Goal: Use online tool/utility: Utilize a website feature to perform a specific function

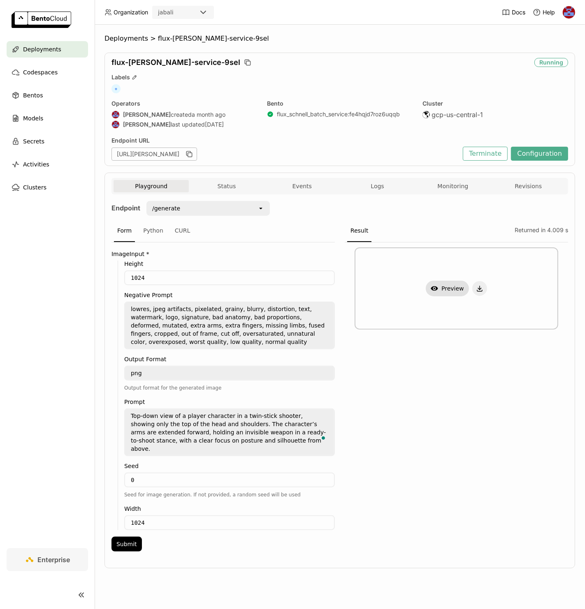
click at [443, 294] on button "Show Preview" at bounding box center [447, 289] width 43 height 16
click at [529, 303] on div at bounding box center [292, 304] width 585 height 609
click at [289, 434] on textarea "Top-down view of a player character in a twin-stick shooter, showing only the t…" at bounding box center [229, 433] width 209 height 46
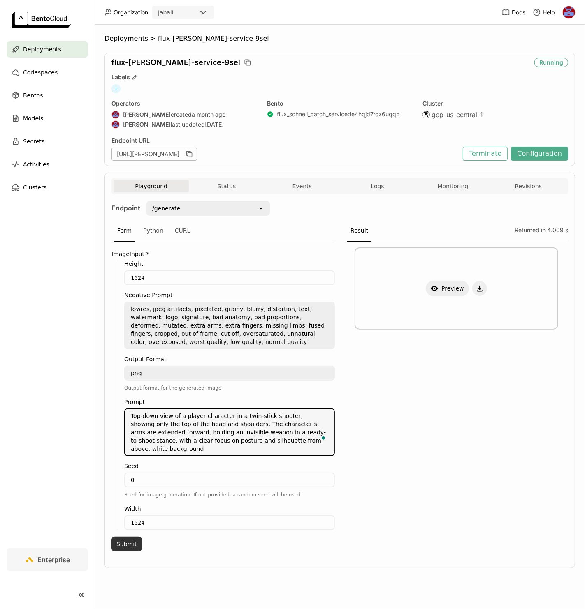
click at [122, 537] on button "Submit" at bounding box center [126, 544] width 30 height 15
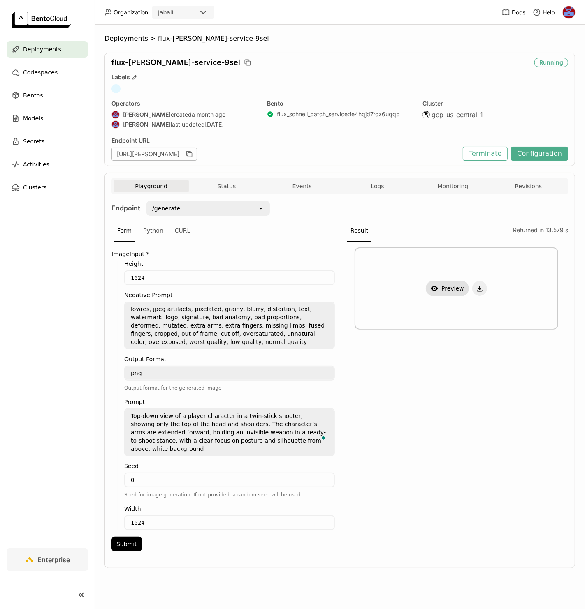
click at [437, 287] on icon "Show" at bounding box center [433, 288] width 7 height 7
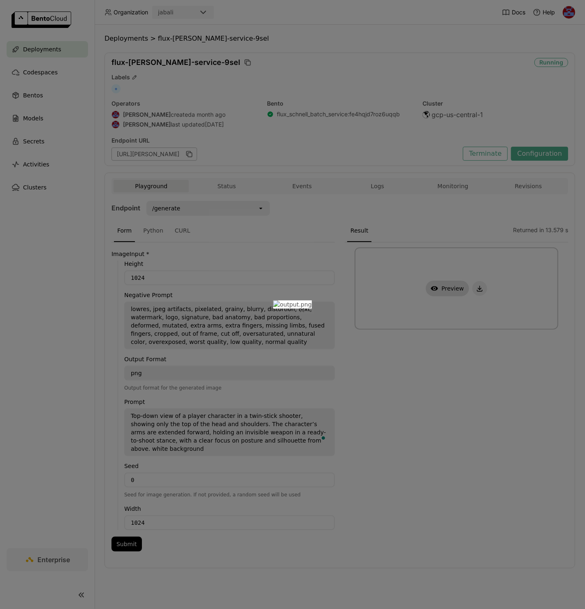
click at [307, 305] on button "Close" at bounding box center [302, 310] width 10 height 10
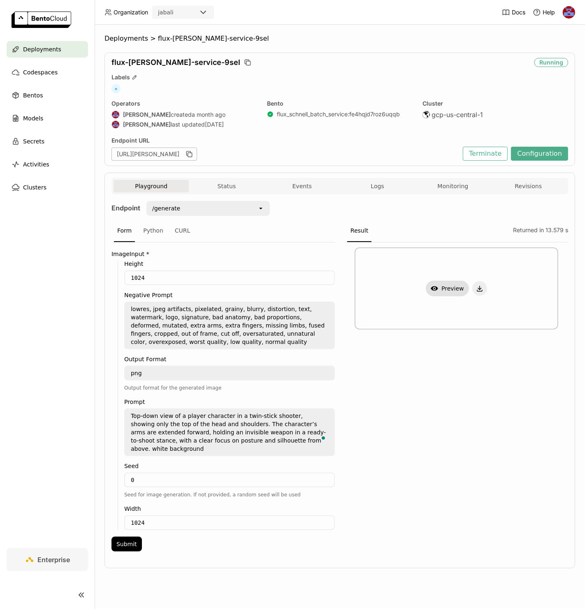
click at [264, 421] on textarea "Top-down view of a player character in a twin-stick shooter, showing only the t…" at bounding box center [229, 433] width 209 height 46
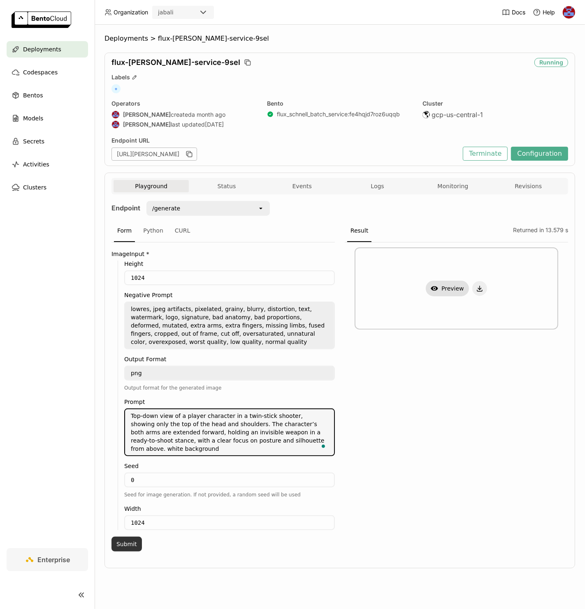
type textarea "Top-down view of a player character in a twin-stick shooter, showing only the t…"
click at [134, 539] on button "Submit" at bounding box center [126, 544] width 30 height 15
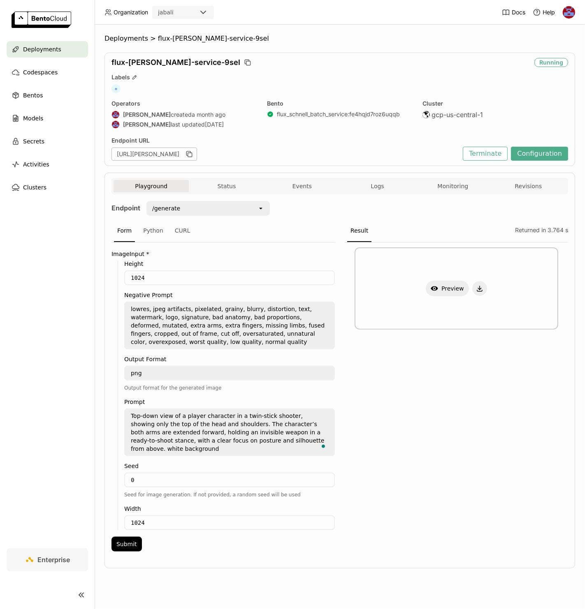
click at [357, 46] on div "Deployments > flux-[PERSON_NAME]-service-9sel flux-[PERSON_NAME]-service-9sel R…" at bounding box center [339, 308] width 470 height 546
click at [230, 426] on textarea "Top-down view of a player character in a twin-stick shooter, showing only the t…" at bounding box center [229, 433] width 209 height 46
click at [281, 436] on textarea "Top-down view of a player character in a twin-stick shooter, showing only the t…" at bounding box center [229, 433] width 209 height 46
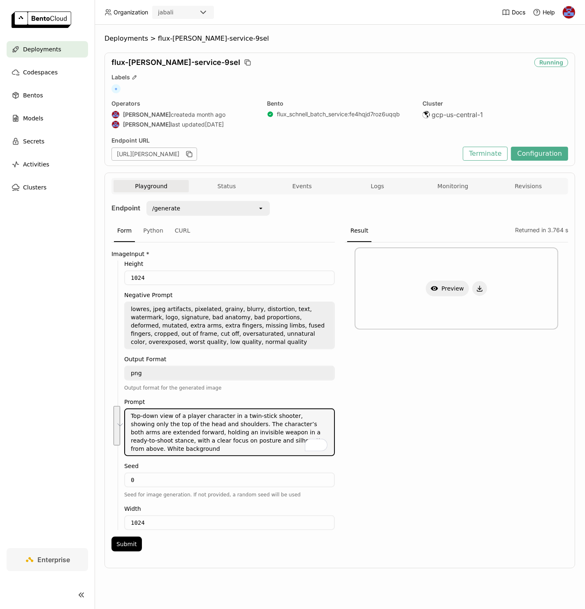
click at [184, 444] on textarea "Top-down view of a player character in a twin-stick shooter, showing only the t…" at bounding box center [229, 433] width 209 height 46
click at [172, 437] on textarea "Top-down view of a player character in a twin-stick shooter, showing only the t…" at bounding box center [229, 433] width 209 height 46
drag, startPoint x: 176, startPoint y: 448, endPoint x: 112, endPoint y: 386, distance: 89.3
click at [112, 386] on div "Height 1024 Negative Prompt lowres, jpeg artifacts, pixelated, grainy, blurry, …" at bounding box center [222, 396] width 223 height 270
click at [158, 428] on textarea "Top-down view of a player character in a twin-stick shooter, showing only the t…" at bounding box center [229, 433] width 209 height 46
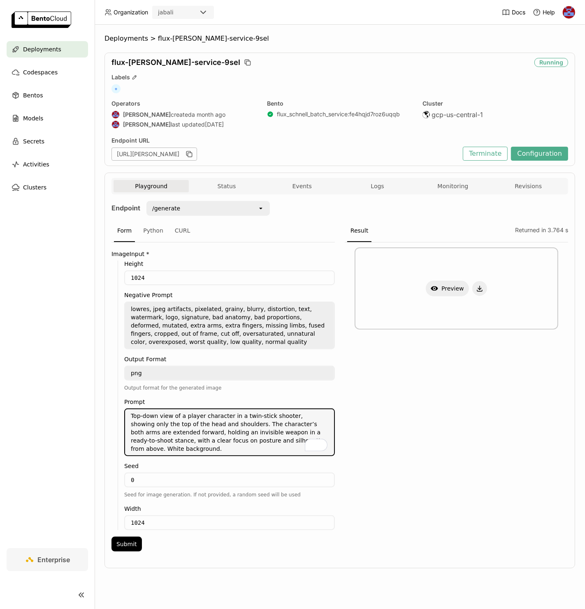
click at [228, 411] on textarea "Top-down view of a player character in a twin-stick shooter, showing only the t…" at bounding box center [229, 433] width 209 height 46
click at [123, 537] on button "Submit" at bounding box center [126, 544] width 30 height 15
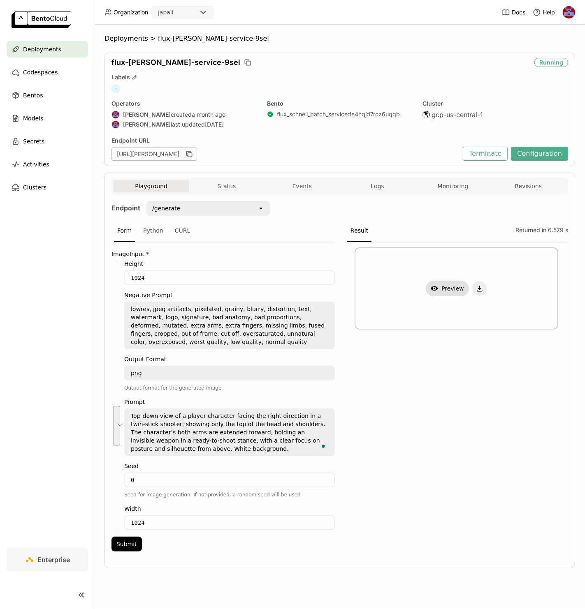
click at [449, 285] on button "Show Preview" at bounding box center [447, 289] width 43 height 16
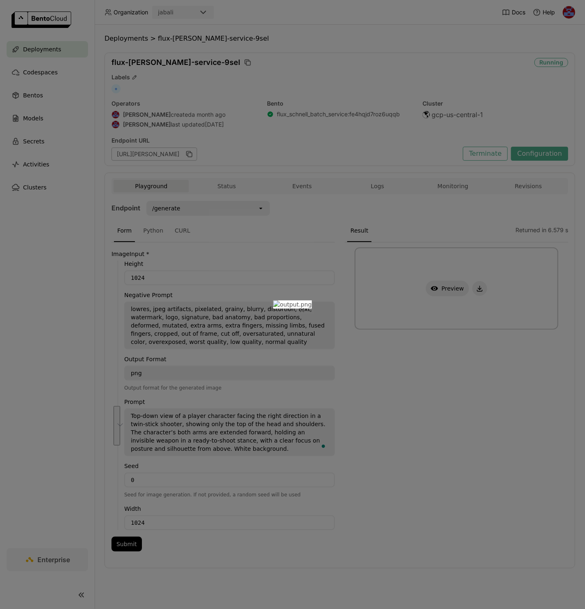
click at [304, 308] on icon "Close" at bounding box center [302, 310] width 4 height 4
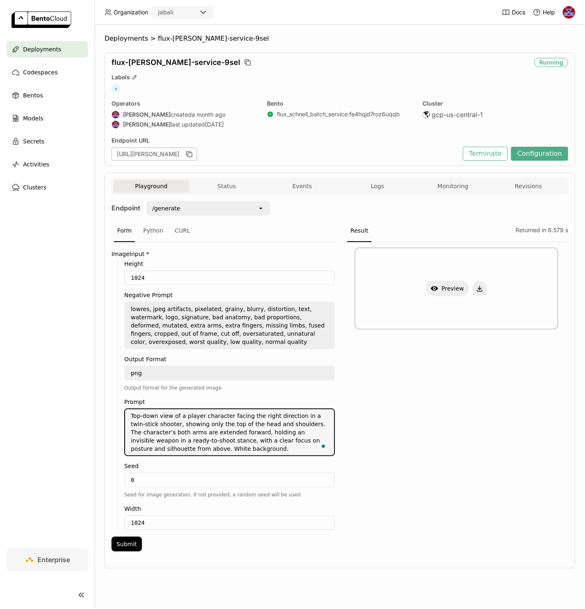
click at [162, 445] on textarea "Top-down view of a player character facing the right direction in a twin-stick …" at bounding box center [229, 433] width 209 height 46
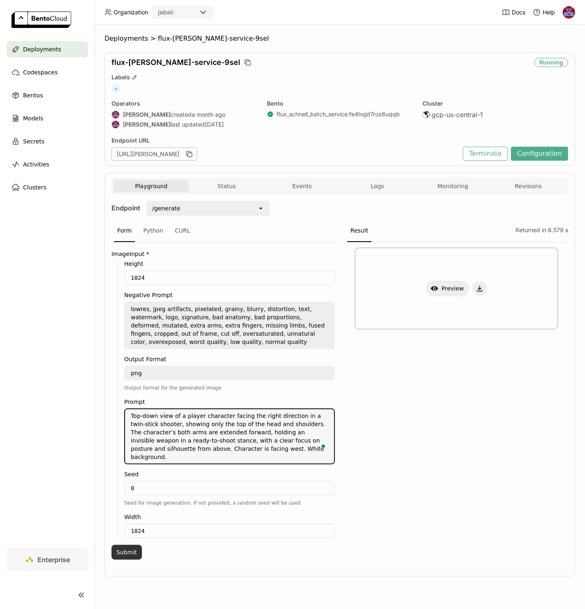
click at [128, 545] on button "Submit" at bounding box center [126, 552] width 30 height 15
click at [229, 444] on textarea "Top-down view of a player character facing the right direction in a twin-stick …" at bounding box center [229, 437] width 209 height 54
click at [119, 545] on button "Submit" at bounding box center [126, 552] width 30 height 15
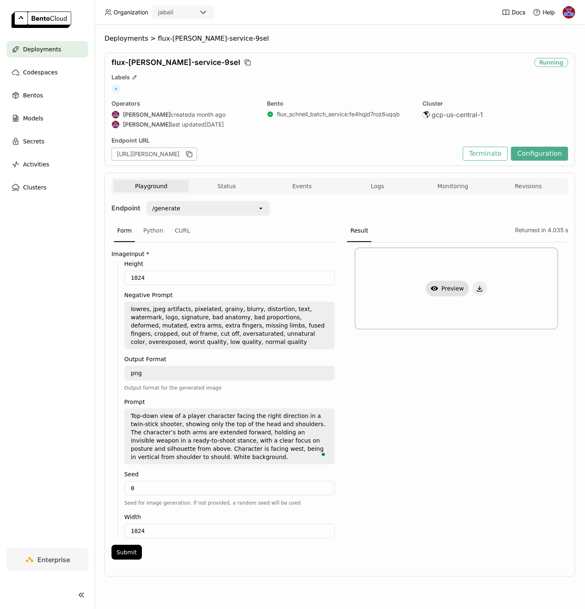
click at [439, 290] on button "Show Preview" at bounding box center [447, 289] width 43 height 16
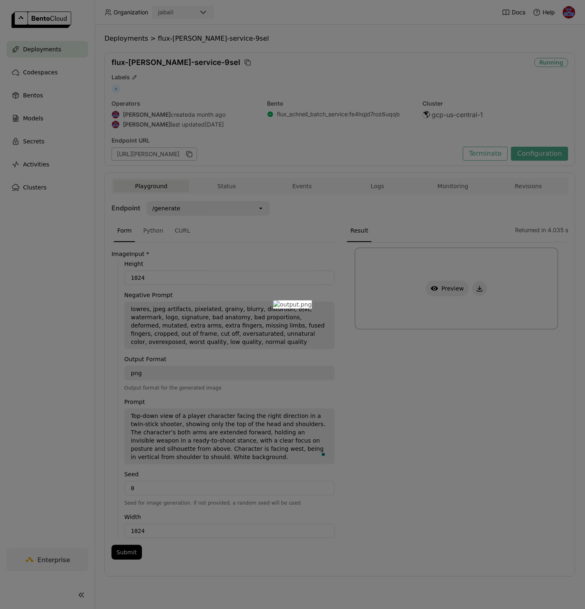
click at [307, 305] on button "Close" at bounding box center [302, 310] width 10 height 10
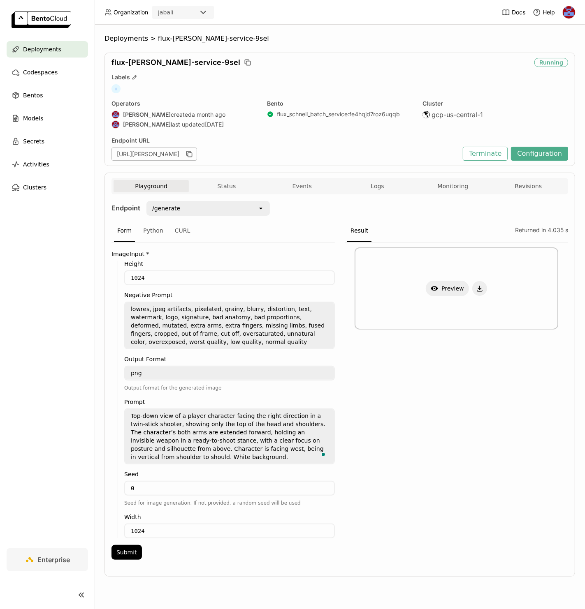
click at [264, 413] on textarea "Top-down view of a player character facing the right direction in a twin-stick …" at bounding box center [229, 437] width 209 height 54
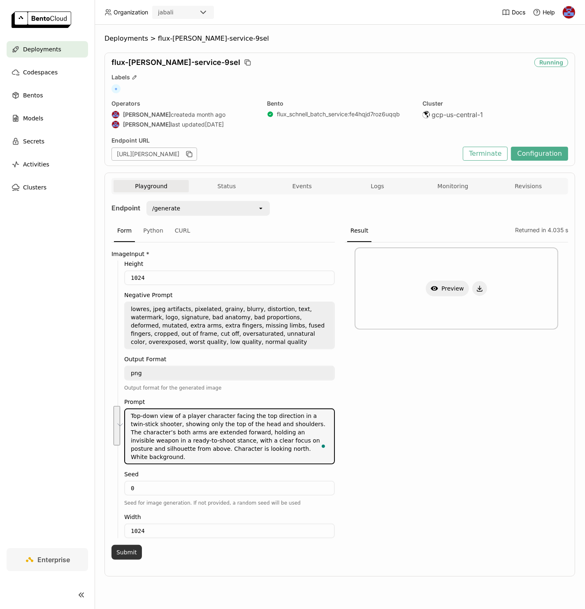
click at [130, 545] on button "Submit" at bounding box center [126, 552] width 30 height 15
click at [440, 288] on button "Show Preview" at bounding box center [447, 289] width 43 height 16
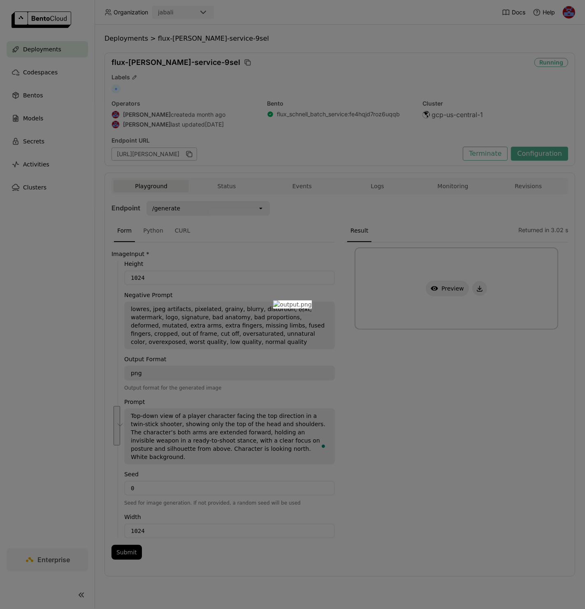
click at [307, 305] on button "Close" at bounding box center [302, 310] width 10 height 10
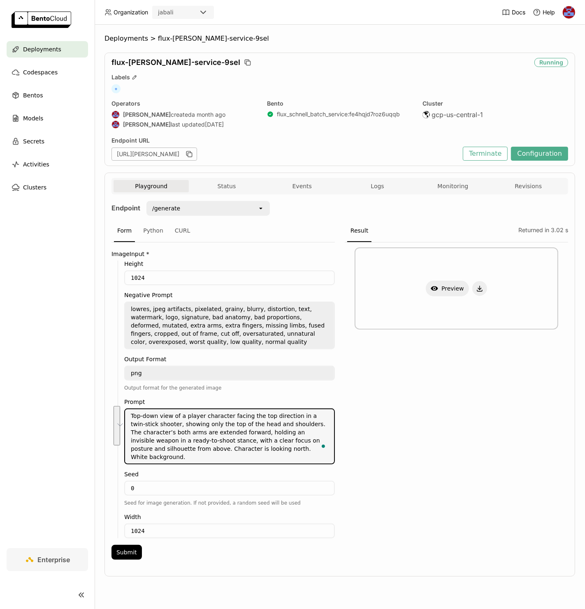
click at [275, 431] on textarea "Top-down view of a player character facing the top direction in a twin-stick sh…" at bounding box center [229, 437] width 209 height 54
click at [273, 413] on textarea "Top-down view of a player character facing the top direction in a twin-stick sh…" at bounding box center [229, 437] width 209 height 54
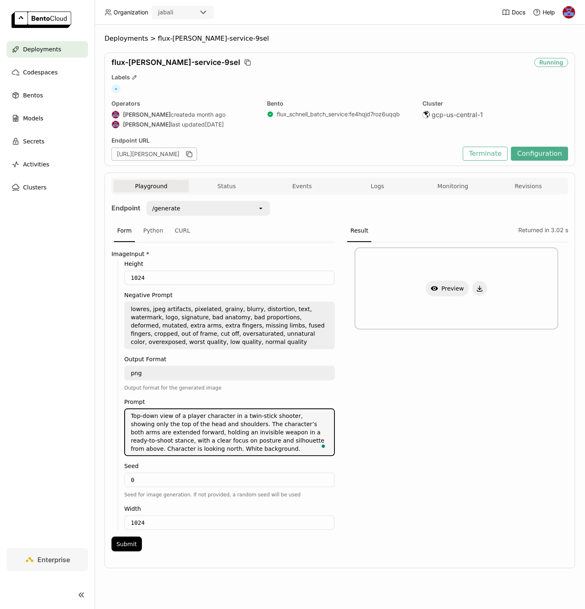
click at [161, 443] on textarea "Top-down view of a player character in a twin-stick shooter, showing only the t…" at bounding box center [229, 433] width 209 height 46
click at [135, 445] on textarea "Top-down view of a player character in a twin-stick shooter, showing only the t…" at bounding box center [229, 433] width 209 height 46
click at [125, 537] on button "Submit" at bounding box center [126, 544] width 30 height 15
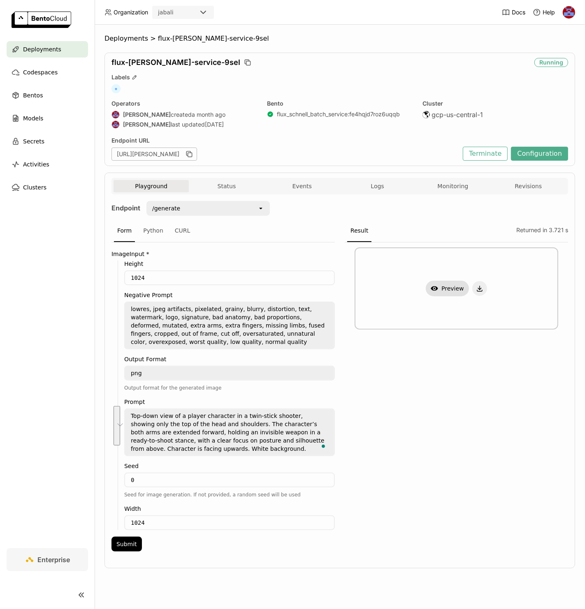
click at [436, 287] on icon "button" at bounding box center [433, 289] width 7 height 5
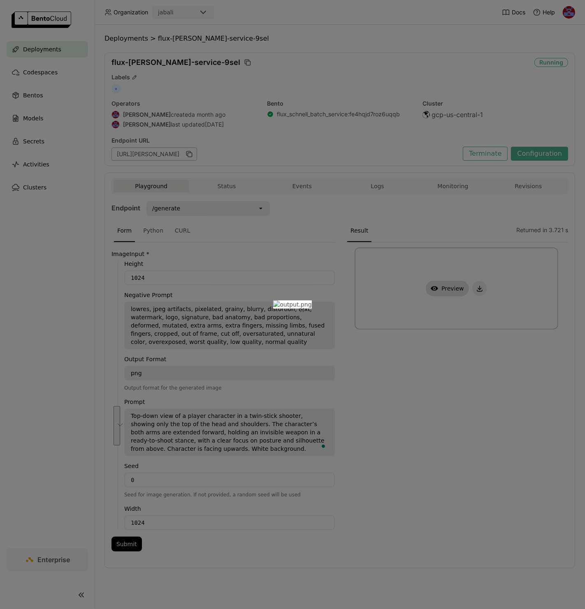
click at [307, 305] on button "Close" at bounding box center [302, 310] width 10 height 10
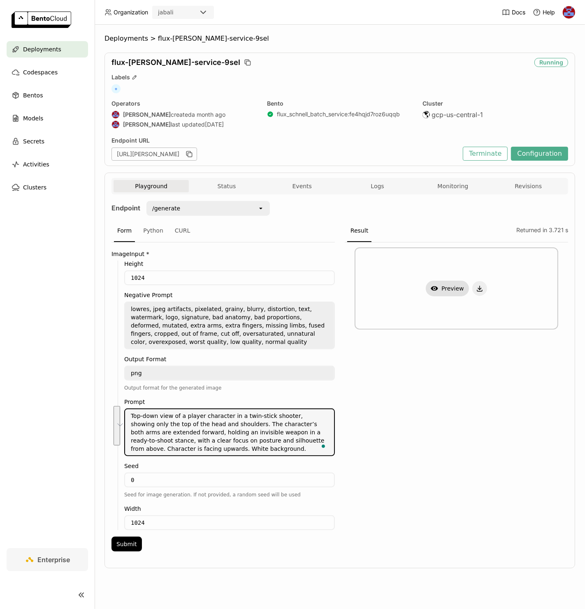
click at [192, 436] on textarea "Top-down view of a player character in a twin-stick shooter, showing only the t…" at bounding box center [229, 433] width 209 height 46
click at [180, 439] on textarea "Top-down view of a player character in a twin-stick shooter, showing only the t…" at bounding box center [229, 433] width 209 height 46
drag, startPoint x: 180, startPoint y: 429, endPoint x: 252, endPoint y: 429, distance: 72.0
click at [252, 429] on textarea "Top-down view of a player character in a twin-stick shooter, showing only the t…" at bounding box center [229, 433] width 209 height 46
click at [213, 428] on textarea "Top-down view of a player character in a twin-stick shooter, showing only the t…" at bounding box center [229, 433] width 209 height 46
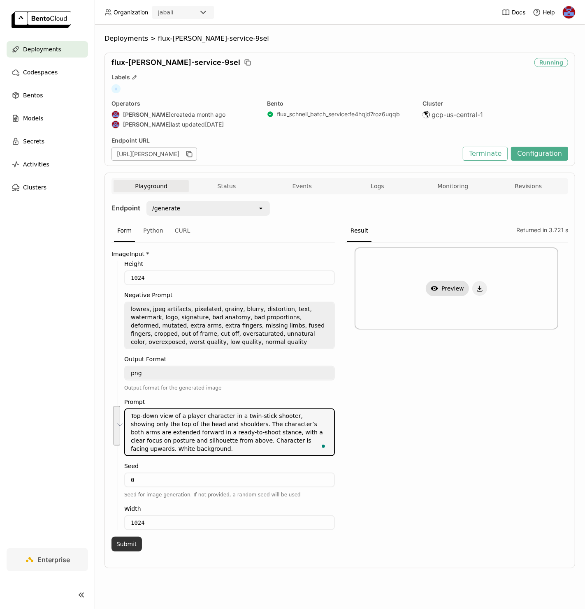
type textarea "Top-down view of a player character in a twin-stick shooter, showing only the t…"
click at [134, 538] on button "Submit" at bounding box center [126, 544] width 30 height 15
click at [441, 288] on button "Show Preview" at bounding box center [447, 289] width 43 height 16
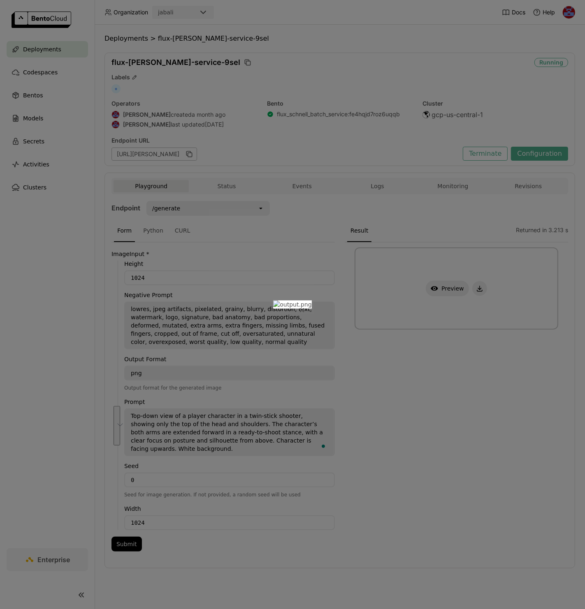
click at [303, 309] on icon "Close" at bounding box center [301, 310] width 3 height 3
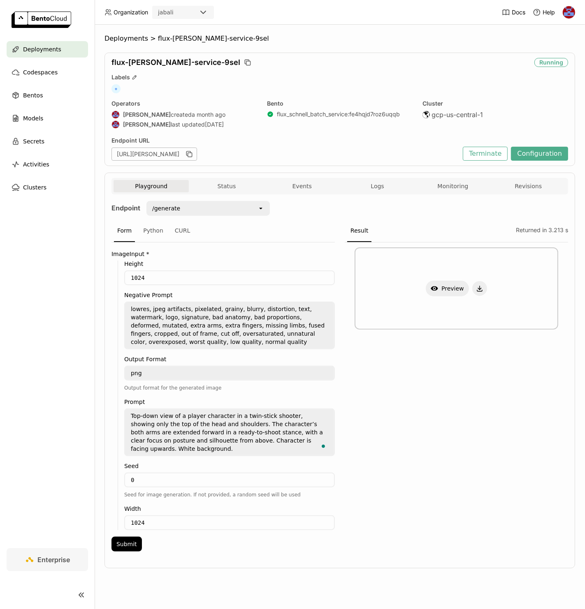
click at [299, 479] on input "0" at bounding box center [229, 480] width 209 height 13
drag, startPoint x: 309, startPoint y: 477, endPoint x: 100, endPoint y: 471, distance: 209.0
click at [100, 471] on div "Deployments > flux-[PERSON_NAME]-service-9sel flux-[PERSON_NAME]-service-9sel R…" at bounding box center [340, 317] width 490 height 585
type input "321312"
click at [124, 542] on button "Submit" at bounding box center [126, 544] width 30 height 15
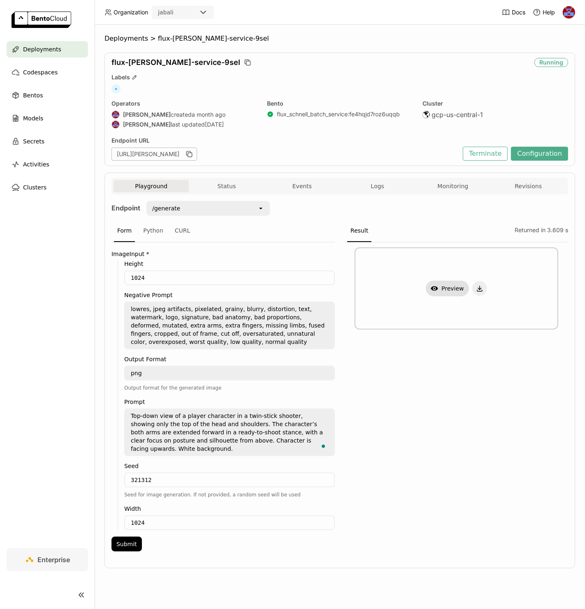
click at [452, 288] on button "Show Preview" at bounding box center [447, 289] width 43 height 16
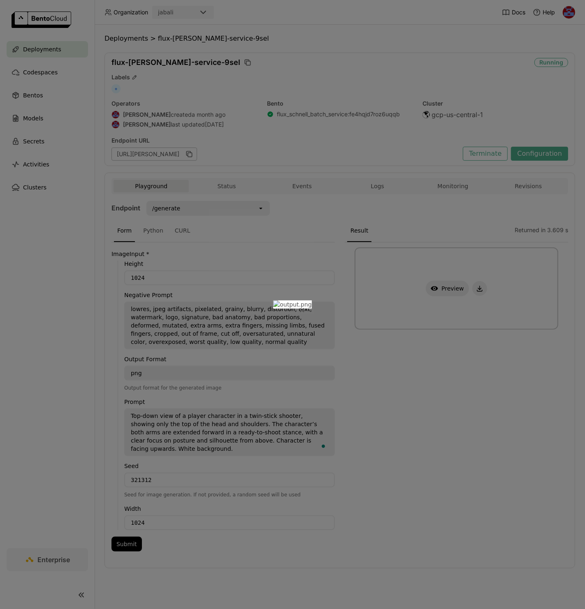
click at [307, 305] on button "Close" at bounding box center [302, 310] width 10 height 10
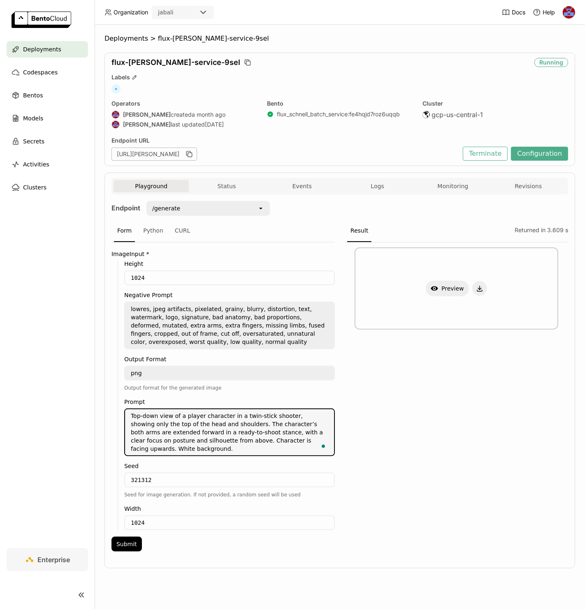
click at [220, 426] on textarea "Top-down view of a player character in a twin-stick shooter, showing only the t…" at bounding box center [229, 433] width 209 height 46
click at [177, 430] on textarea "Top-down view of a player character in a twin-stick shooter, showing only the t…" at bounding box center [229, 433] width 209 height 46
type textarea "Top-down view of a player character in a twin-stick shooter, showing only the t…"
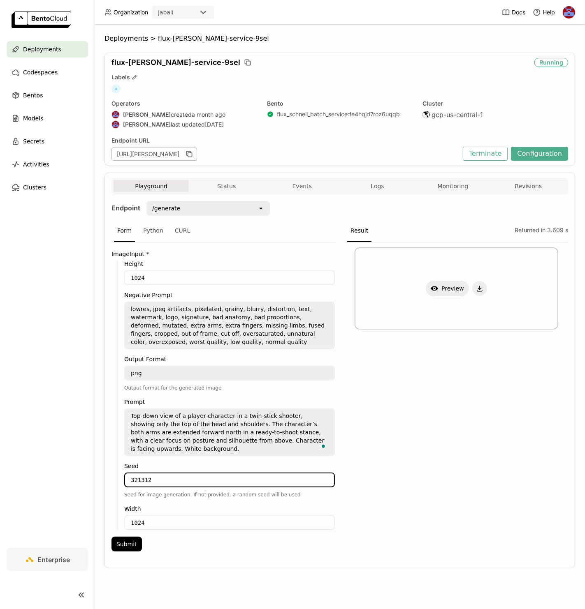
drag, startPoint x: 158, startPoint y: 471, endPoint x: 104, endPoint y: 474, distance: 54.3
click at [104, 474] on div "Deployments > flux-[PERSON_NAME]-service-9sel flux-[PERSON_NAME]-service-9sel R…" at bounding box center [340, 317] width 490 height 585
click at [128, 539] on button "Submit" at bounding box center [126, 544] width 30 height 15
drag, startPoint x: 190, startPoint y: 476, endPoint x: 102, endPoint y: 472, distance: 87.3
click at [102, 472] on div "Deployments > flux-[PERSON_NAME]-service-9sel flux-[PERSON_NAME]-service-9sel R…" at bounding box center [340, 317] width 490 height 585
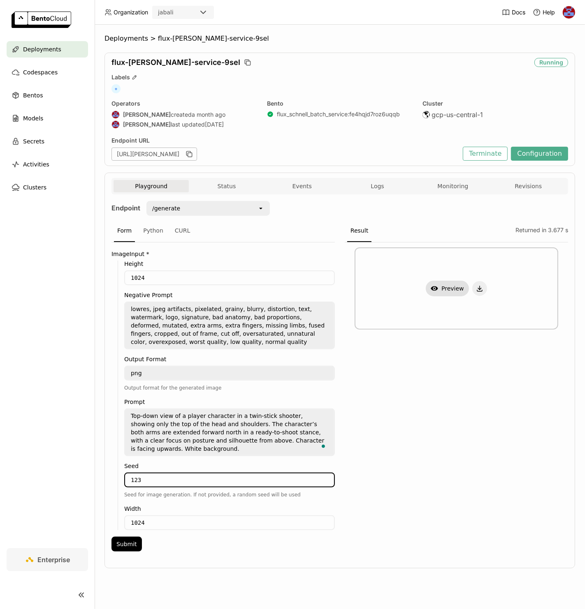
type input "123"
click at [441, 284] on button "Show Preview" at bounding box center [447, 289] width 43 height 16
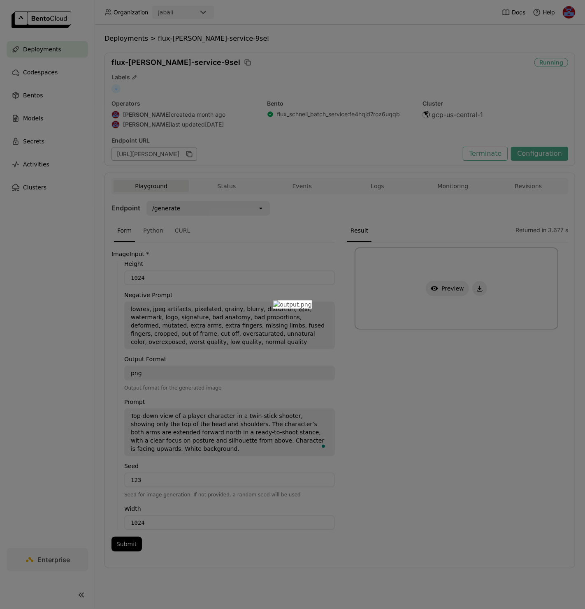
click at [304, 308] on icon "Close" at bounding box center [302, 310] width 4 height 4
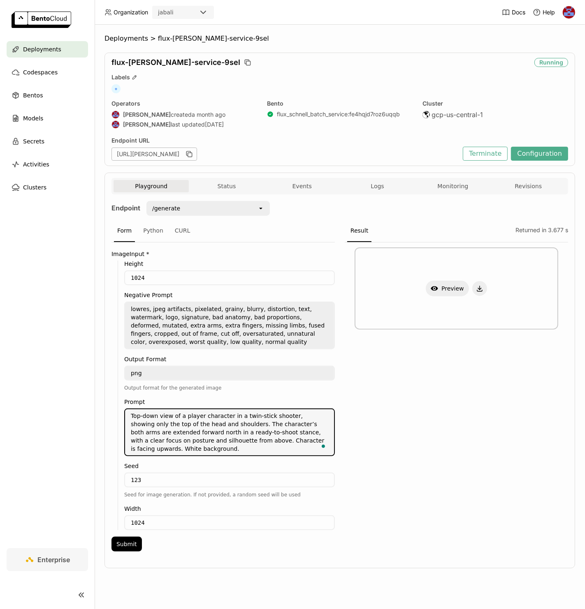
click at [192, 420] on textarea "Top-down view of a player character in a twin-stick shooter, showing only the t…" at bounding box center [229, 433] width 209 height 46
drag, startPoint x: 224, startPoint y: 436, endPoint x: 301, endPoint y: 436, distance: 76.9
click at [301, 436] on textarea "Top-down view of a player character in a twin-stick shooter, showing only the t…" at bounding box center [229, 433] width 209 height 46
type textarea "Top-down view of a player character in a twin-stick shooter, showing only the t…"
click at [131, 537] on button "Submit" at bounding box center [126, 544] width 30 height 15
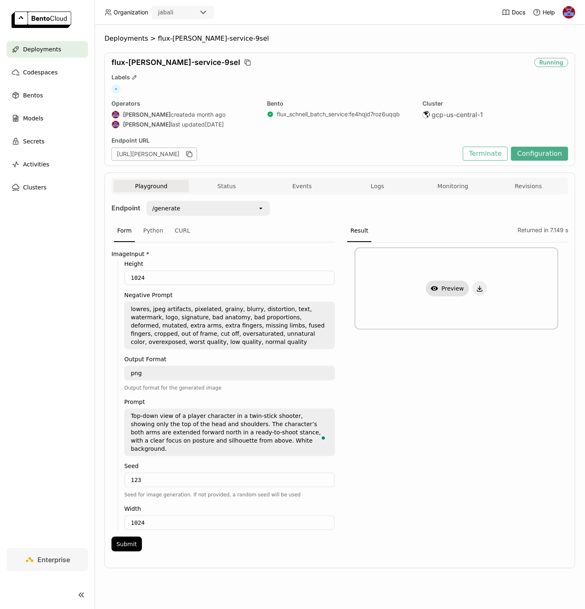
click at [445, 282] on button "Show Preview" at bounding box center [447, 289] width 43 height 16
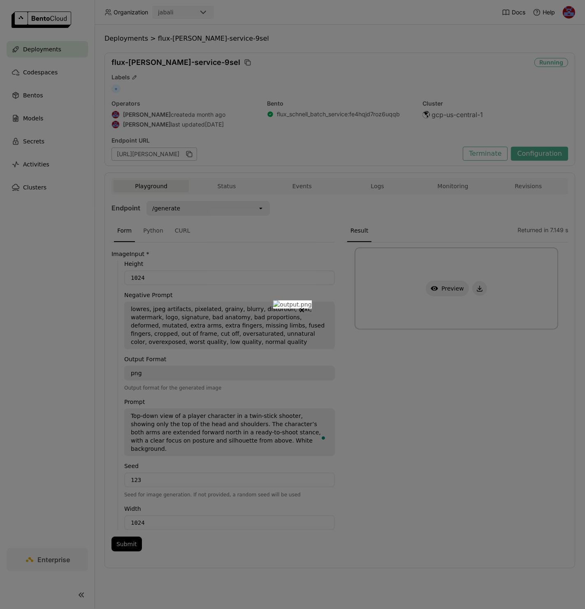
click at [502, 380] on div at bounding box center [292, 304] width 585 height 609
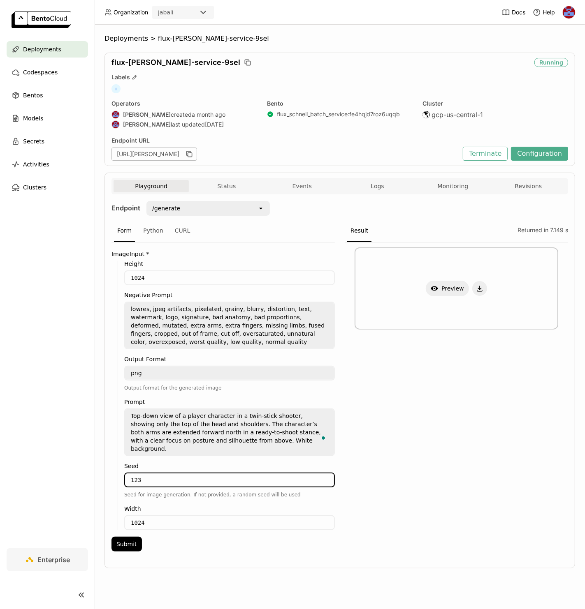
drag, startPoint x: 162, startPoint y: 465, endPoint x: 93, endPoint y: 470, distance: 69.3
click at [93, 470] on main "Deployments Codespaces Bentos Models Secrets Activities Clusters Enterprise Dep…" at bounding box center [292, 304] width 585 height 609
click at [134, 537] on button "Submit" at bounding box center [126, 544] width 30 height 15
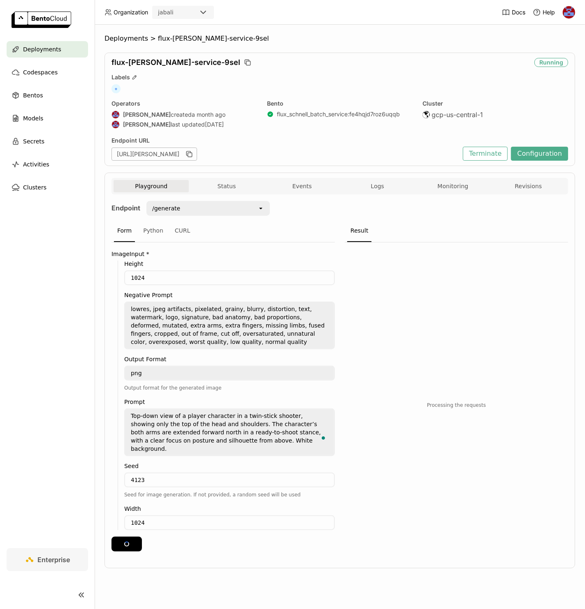
drag, startPoint x: 175, startPoint y: 469, endPoint x: 88, endPoint y: 470, distance: 87.2
click at [88, 470] on main "Deployments Codespaces Bentos Models Secrets Activities Clusters Enterprise Dep…" at bounding box center [292, 304] width 585 height 609
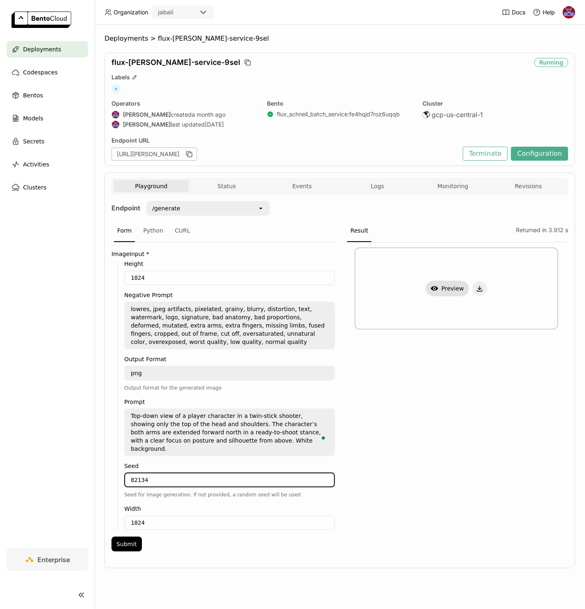
type input "82134"
click at [450, 287] on button "Show Preview" at bounding box center [447, 289] width 43 height 16
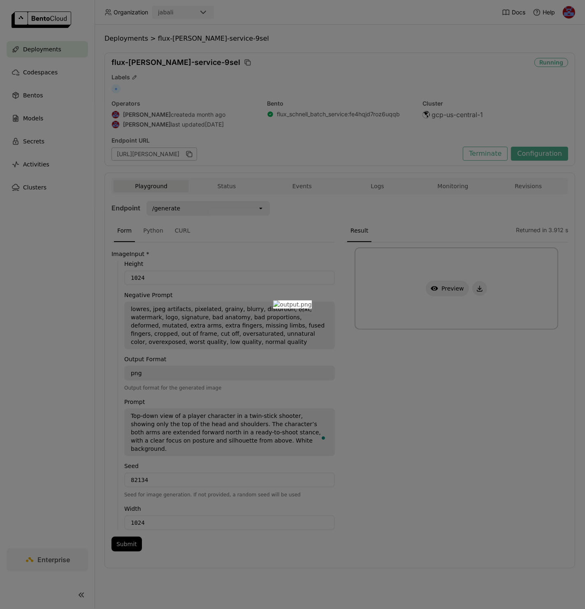
click at [307, 305] on button "Close" at bounding box center [302, 310] width 10 height 10
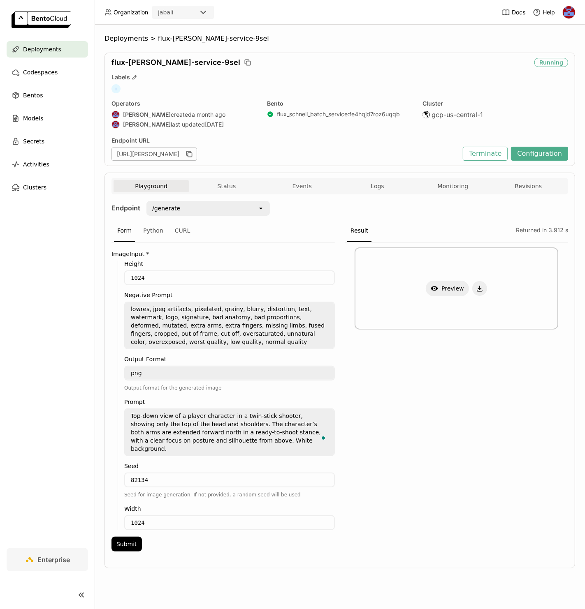
click at [186, 430] on textarea "Top-down view of a player character in a twin-stick shooter, showing only the t…" at bounding box center [229, 433] width 209 height 46
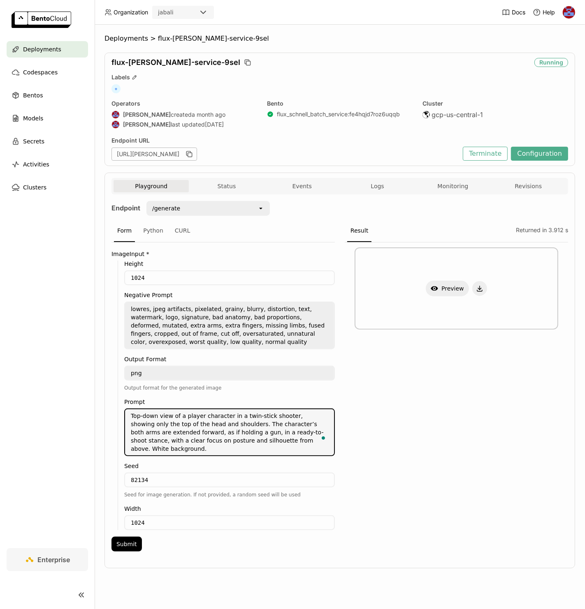
click at [221, 419] on textarea "Top-down view of a player character in a twin-stick shooter, showing only the t…" at bounding box center [229, 433] width 209 height 46
type textarea "Top-down view of a player character in a twin-stick shooter, showing only the t…"
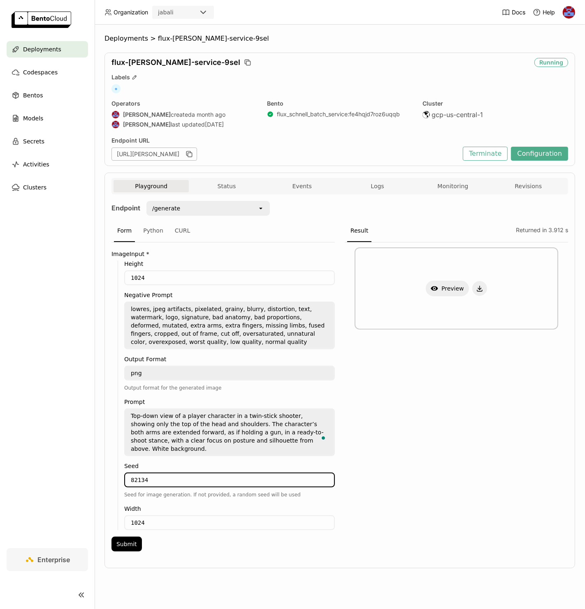
drag, startPoint x: 159, startPoint y: 464, endPoint x: 110, endPoint y: 467, distance: 48.7
click at [110, 467] on div "Playground Status Events Logs Monitoring Revisions Endpoint /generate open Form…" at bounding box center [339, 371] width 470 height 396
click at [132, 537] on button "Submit" at bounding box center [126, 544] width 30 height 15
click at [436, 285] on icon "Show" at bounding box center [433, 288] width 7 height 7
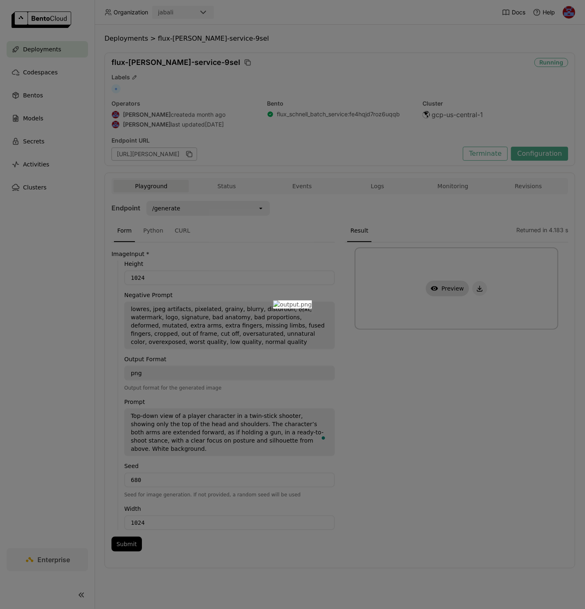
click at [307, 305] on button "Close" at bounding box center [302, 310] width 10 height 10
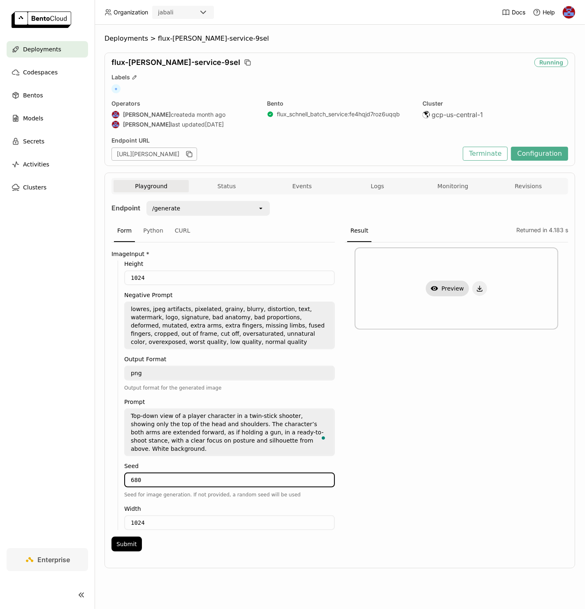
drag, startPoint x: 147, startPoint y: 468, endPoint x: 101, endPoint y: 466, distance: 46.1
click at [101, 466] on div "Deployments > flux-[PERSON_NAME]-service-9sel flux-[PERSON_NAME]-service-9sel R…" at bounding box center [340, 317] width 490 height 585
click at [198, 412] on textarea "Top-down view of a player character in a twin-stick shooter, showing only the t…" at bounding box center [229, 433] width 209 height 46
drag, startPoint x: 170, startPoint y: 465, endPoint x: 104, endPoint y: 467, distance: 66.2
click at [104, 467] on div "Playground Status Events Logs Monitoring Revisions Endpoint /generate open Form…" at bounding box center [339, 371] width 470 height 396
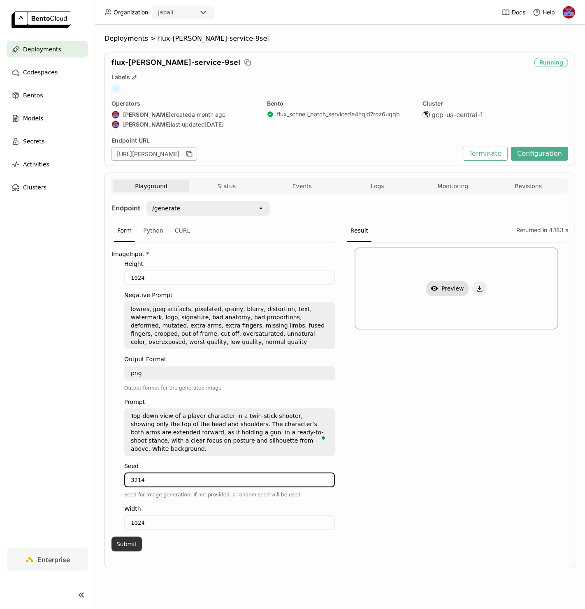
type input "3214"
click at [123, 537] on button "Submit" at bounding box center [126, 544] width 30 height 15
click at [428, 293] on div "Show Preview" at bounding box center [456, 289] width 204 height 82
click at [437, 285] on icon "Show" at bounding box center [433, 288] width 7 height 7
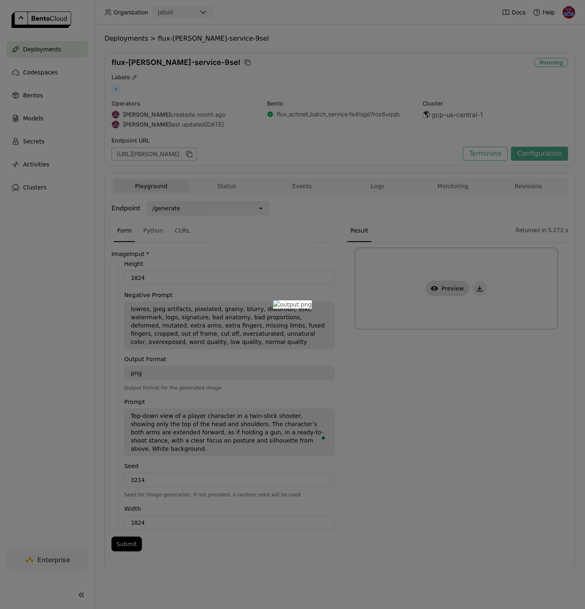
click at [304, 308] on icon "Close" at bounding box center [302, 310] width 4 height 4
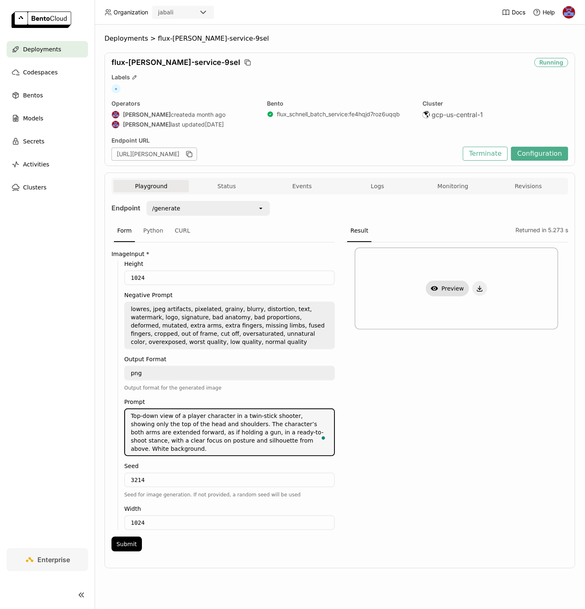
click at [180, 430] on textarea "Top-down view of a player character in a twin-stick shooter, showing only the t…" at bounding box center [229, 433] width 209 height 46
click at [227, 418] on textarea "Top-down view of a player character in a twin-stick shooter, showing only the t…" at bounding box center [229, 433] width 209 height 46
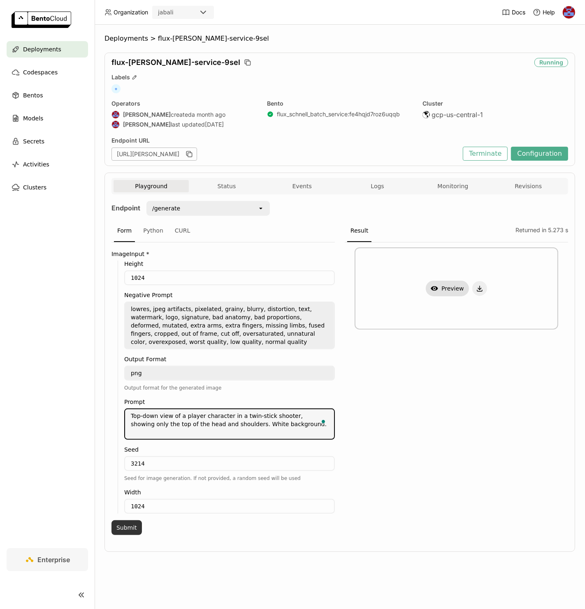
click at [129, 521] on button "Submit" at bounding box center [126, 528] width 30 height 15
click at [440, 283] on button "Show Preview" at bounding box center [447, 289] width 43 height 16
click at [497, 262] on div at bounding box center [292, 304] width 585 height 609
click at [271, 421] on textarea "Top-down view of a player character in a twin-stick shooter, showing only the t…" at bounding box center [229, 425] width 209 height 30
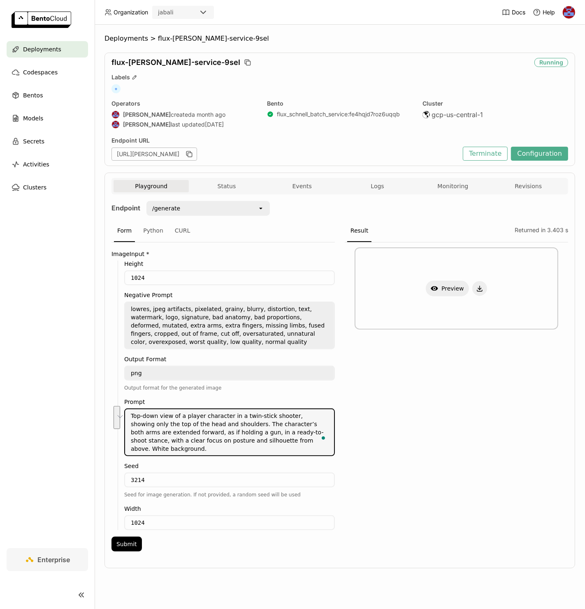
click at [299, 415] on textarea "Top-down view of a player character in a twin-stick shooter, showing only the t…" at bounding box center [229, 433] width 209 height 46
click at [492, 405] on div "Show Preview" at bounding box center [456, 400] width 223 height 314
click at [238, 426] on textarea "Top-down view of a player character in a twin-stick shooter, showing only the t…" at bounding box center [229, 433] width 209 height 46
paste textarea "Create the top-down view of each enemy in a twin-stick shooter, showing only th…"
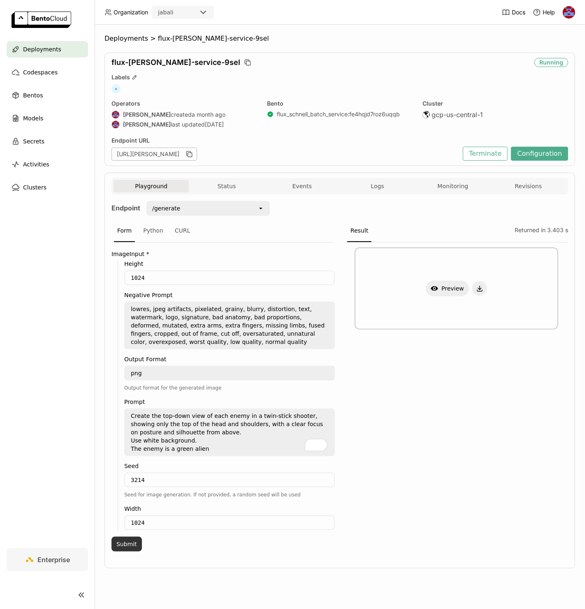
click at [128, 538] on button "Submit" at bounding box center [126, 544] width 30 height 15
click at [441, 289] on button "Show Preview" at bounding box center [447, 289] width 43 height 16
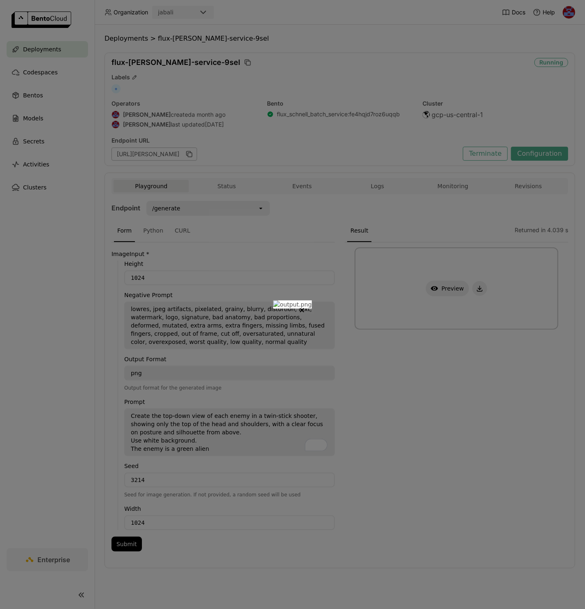
click at [500, 171] on div at bounding box center [292, 304] width 585 height 609
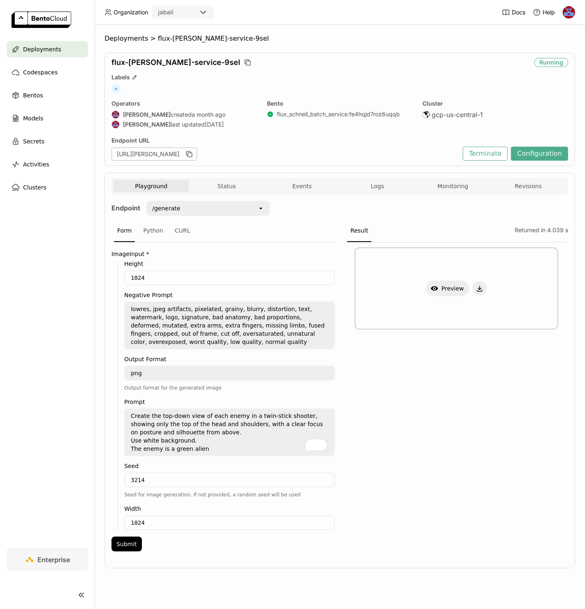
click at [215, 414] on textarea "Create the top-down view of each enemy in a twin-stick shooter, showing only th…" at bounding box center [229, 433] width 209 height 46
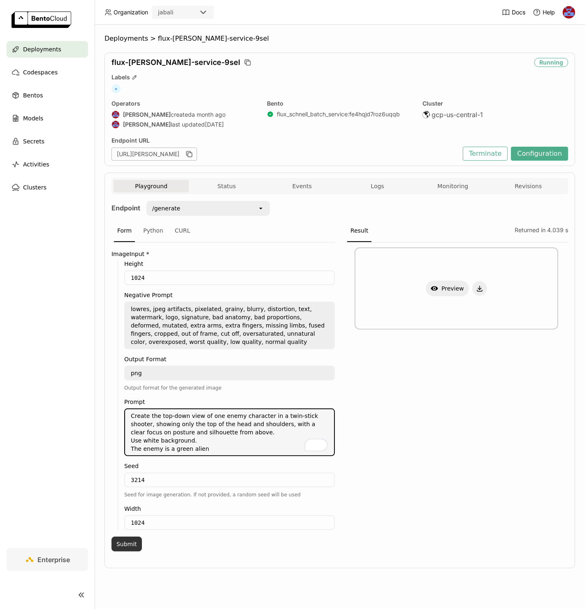
type textarea "Create the top-down view of one enemy character in a twin-stick shooter, showin…"
click at [139, 537] on button "Submit" at bounding box center [126, 544] width 30 height 15
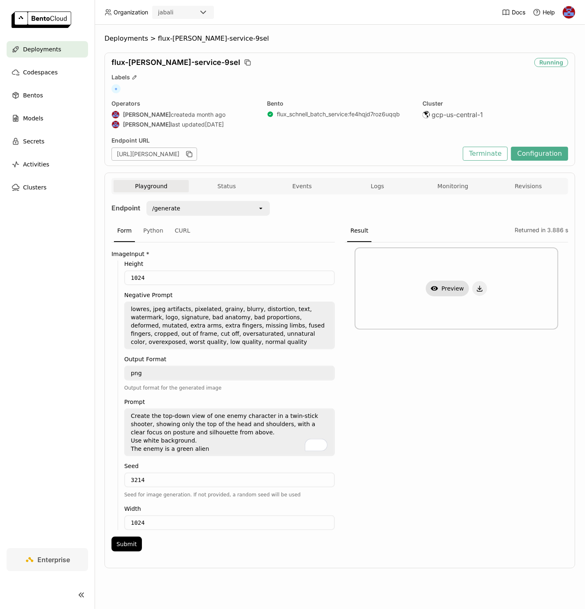
click at [439, 288] on button "Show Preview" at bounding box center [447, 289] width 43 height 16
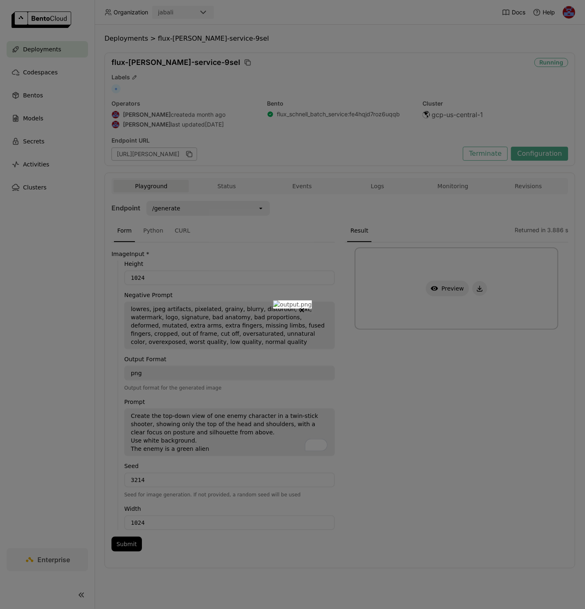
click at [497, 246] on div at bounding box center [292, 304] width 585 height 609
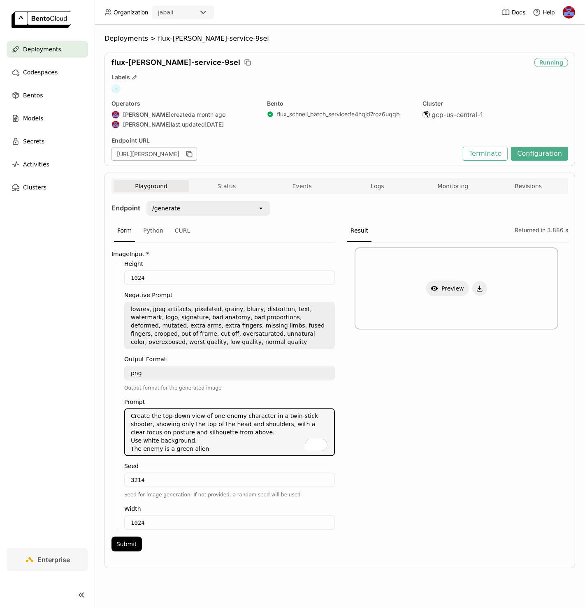
click at [243, 441] on textarea "Create the top-down view of one enemy character in a twin-stick shooter, showin…" at bounding box center [229, 433] width 209 height 46
click at [408, 395] on div "Show Preview" at bounding box center [456, 400] width 223 height 314
